Goal: Register for event/course

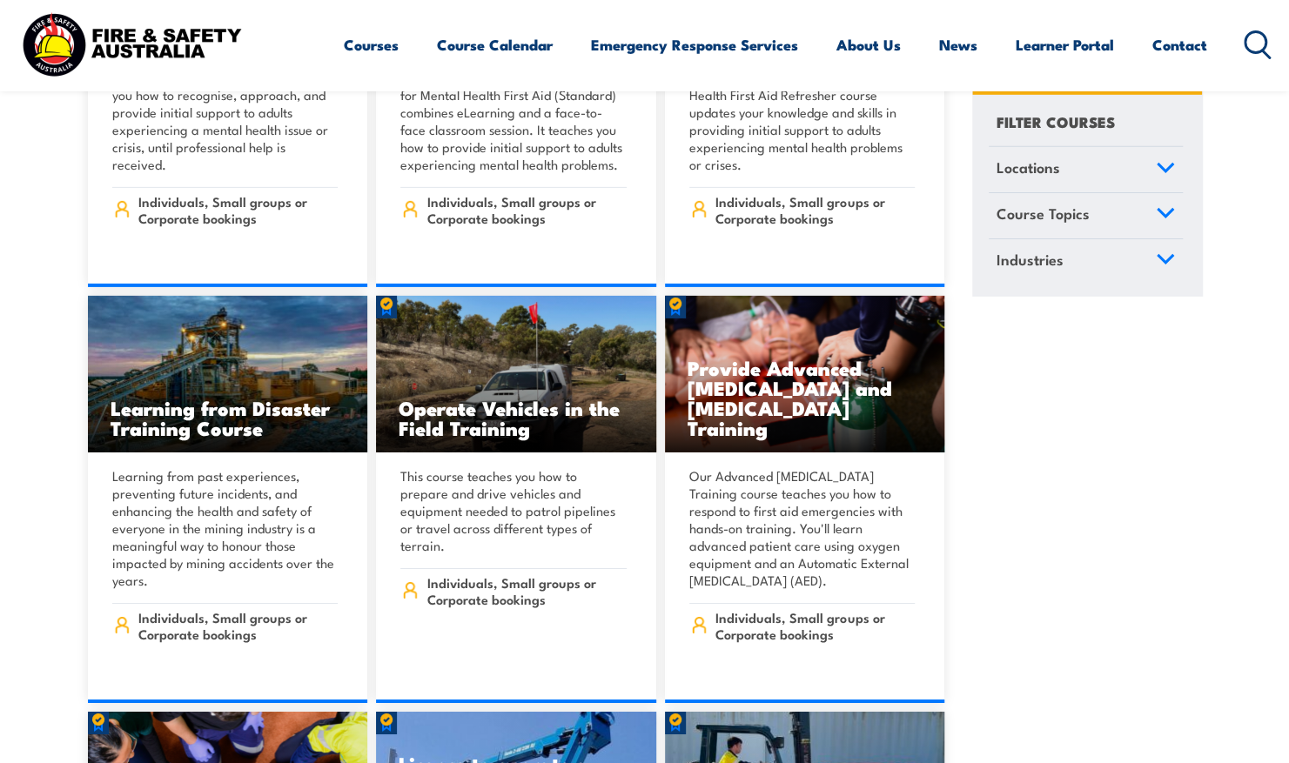
scroll to position [10788, 0]
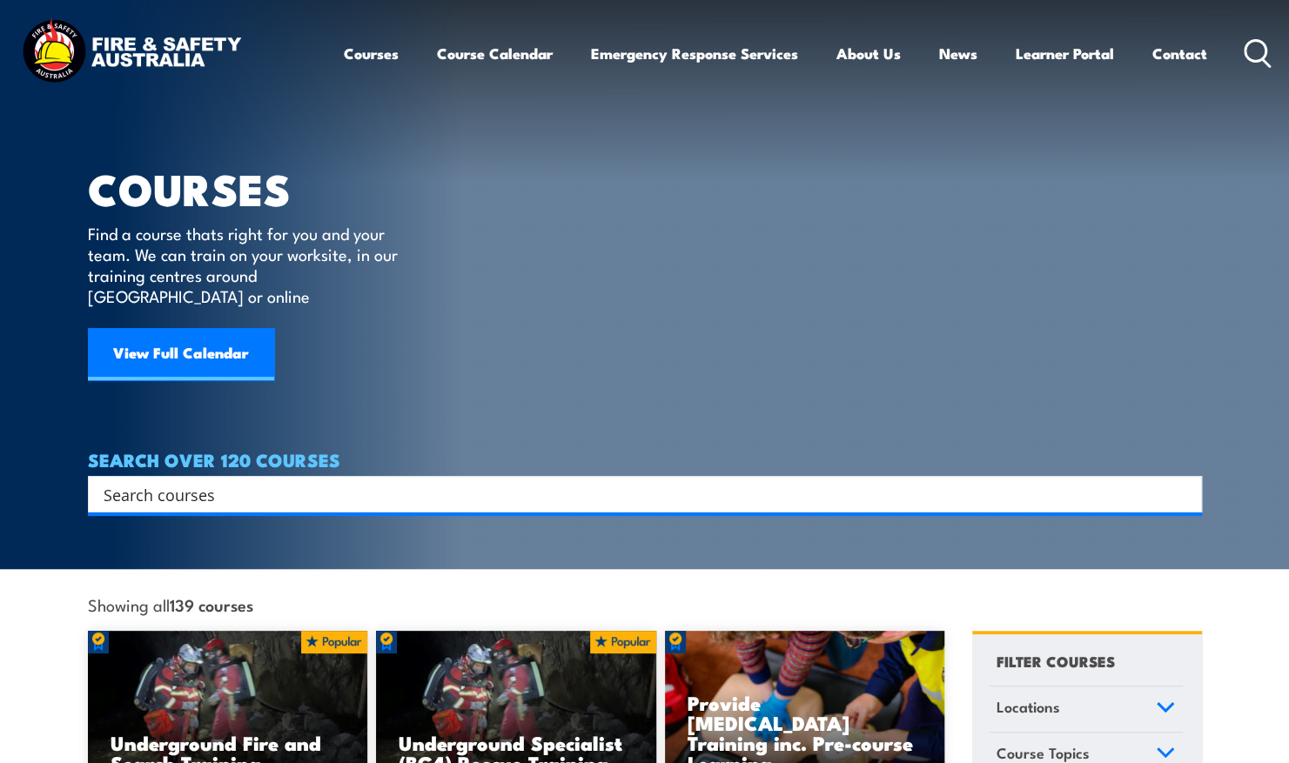
click at [242, 481] on input "Search input" at bounding box center [634, 494] width 1060 height 26
type input "chief warden"
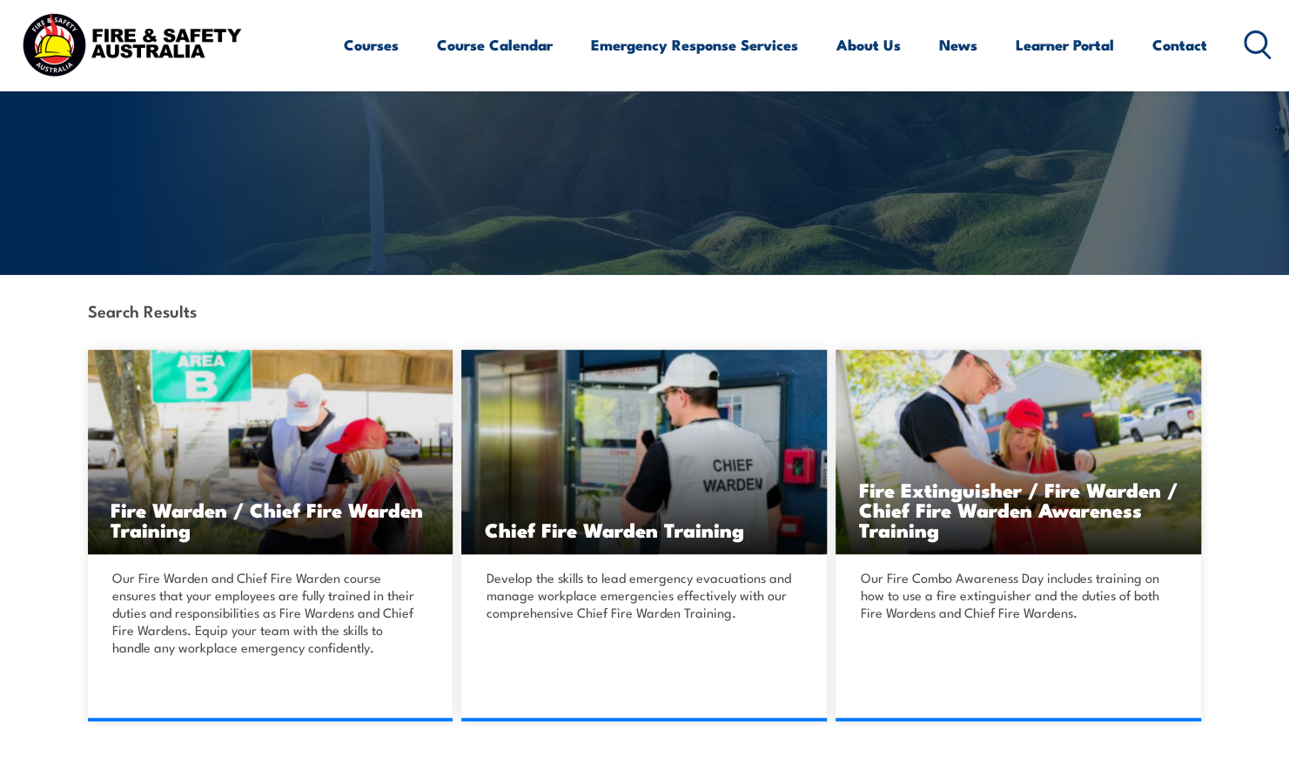
scroll to position [261, 0]
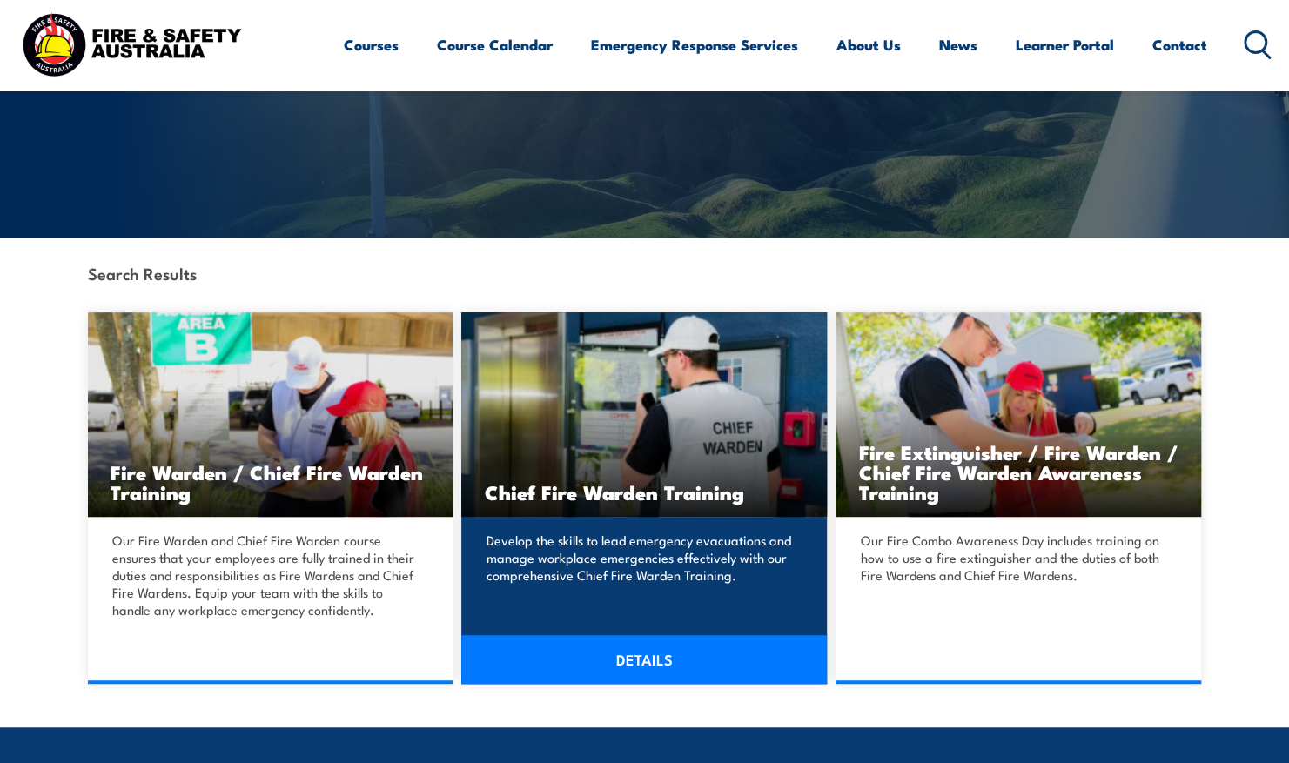
click at [667, 482] on h3 "Chief Fire Warden Training" at bounding box center [644, 492] width 320 height 20
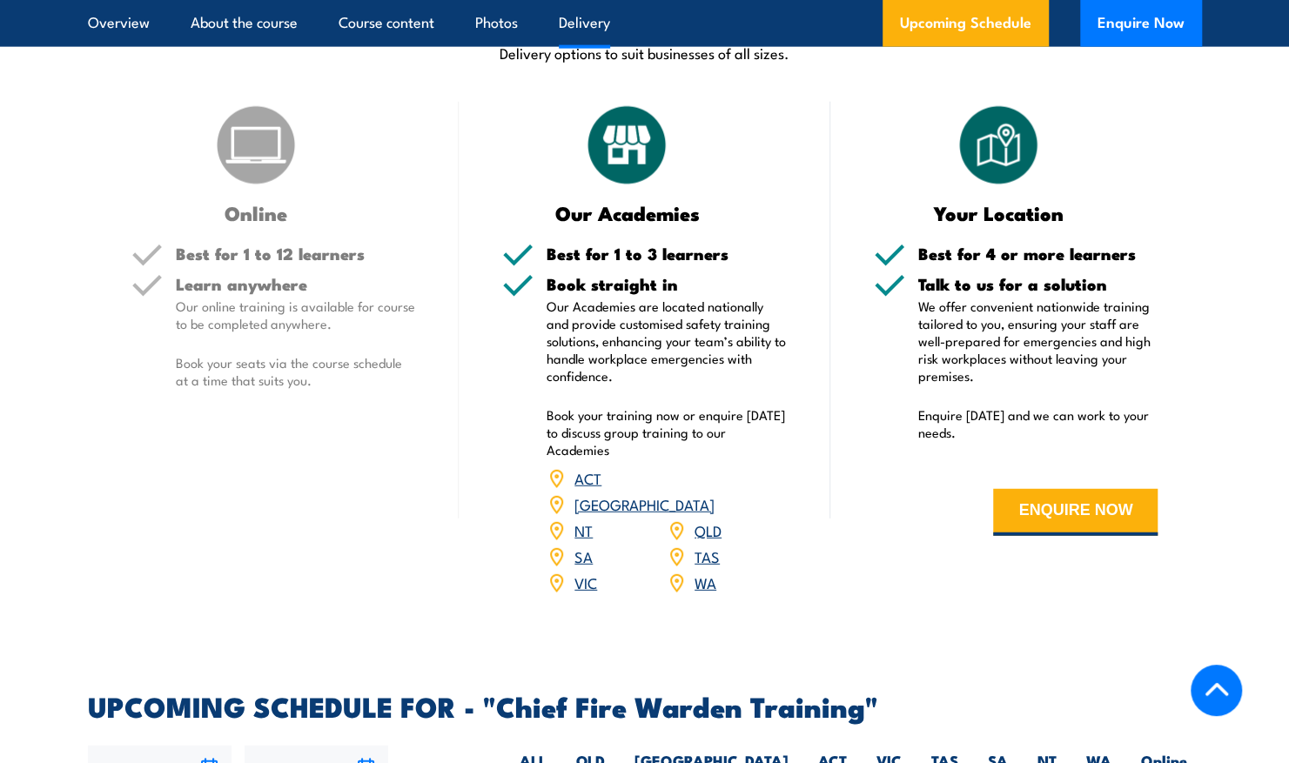
scroll to position [1914, 0]
